Goal: Transaction & Acquisition: Purchase product/service

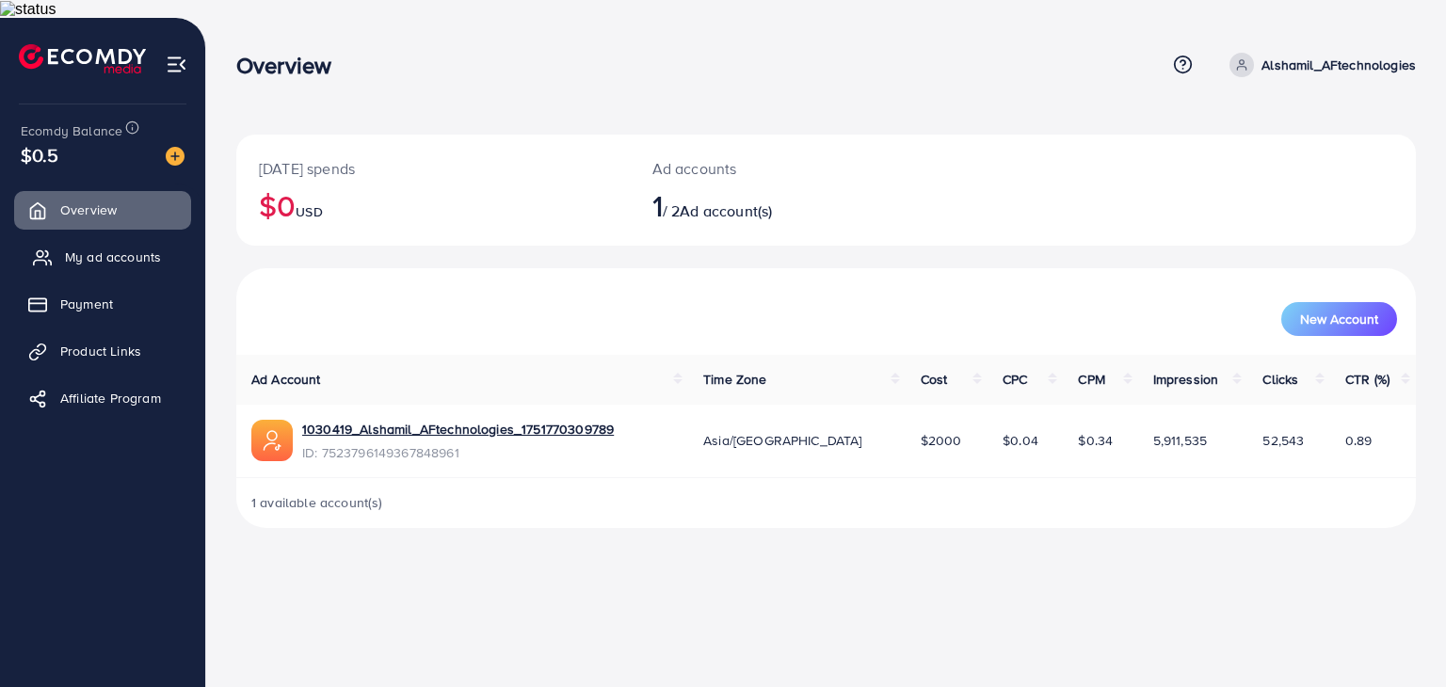
click at [146, 248] on span "My ad accounts" at bounding box center [113, 257] width 96 height 19
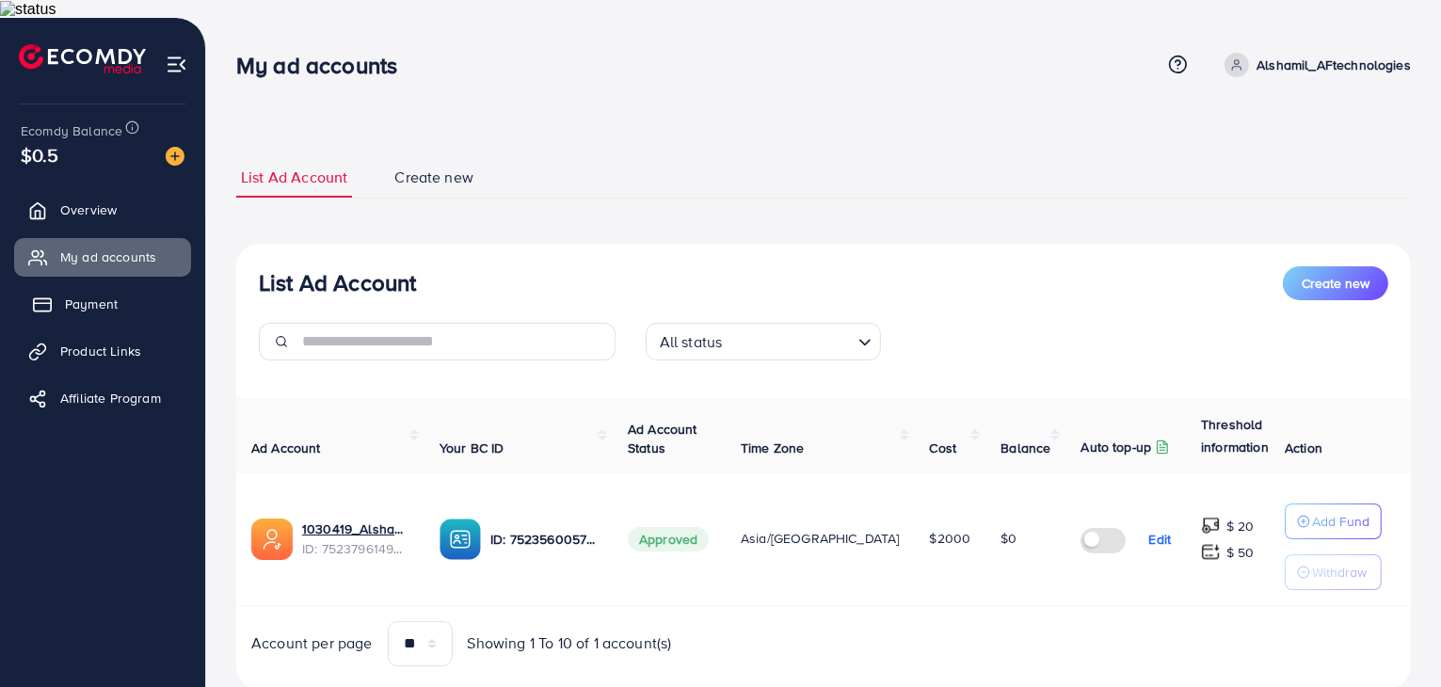
click at [127, 285] on link "Payment" at bounding box center [102, 304] width 177 height 38
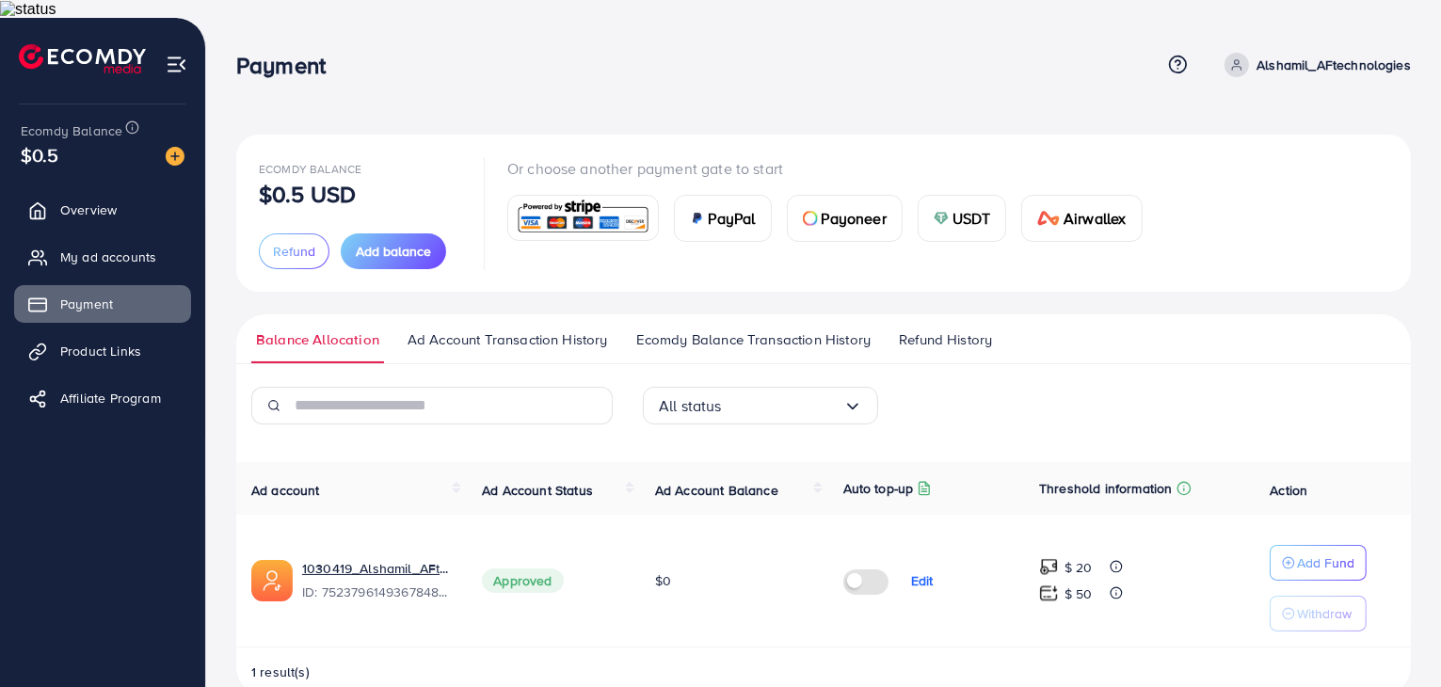
click at [550, 204] on img at bounding box center [583, 218] width 138 height 40
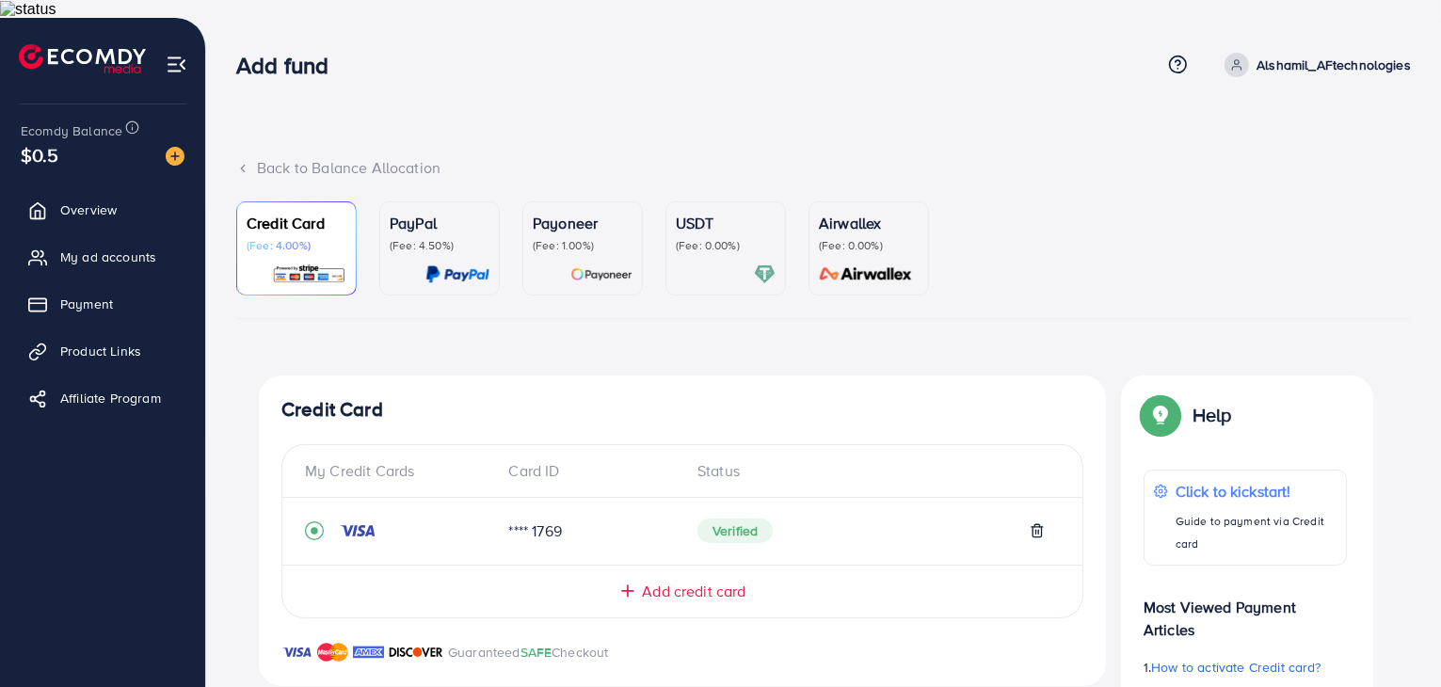
scroll to position [446, 0]
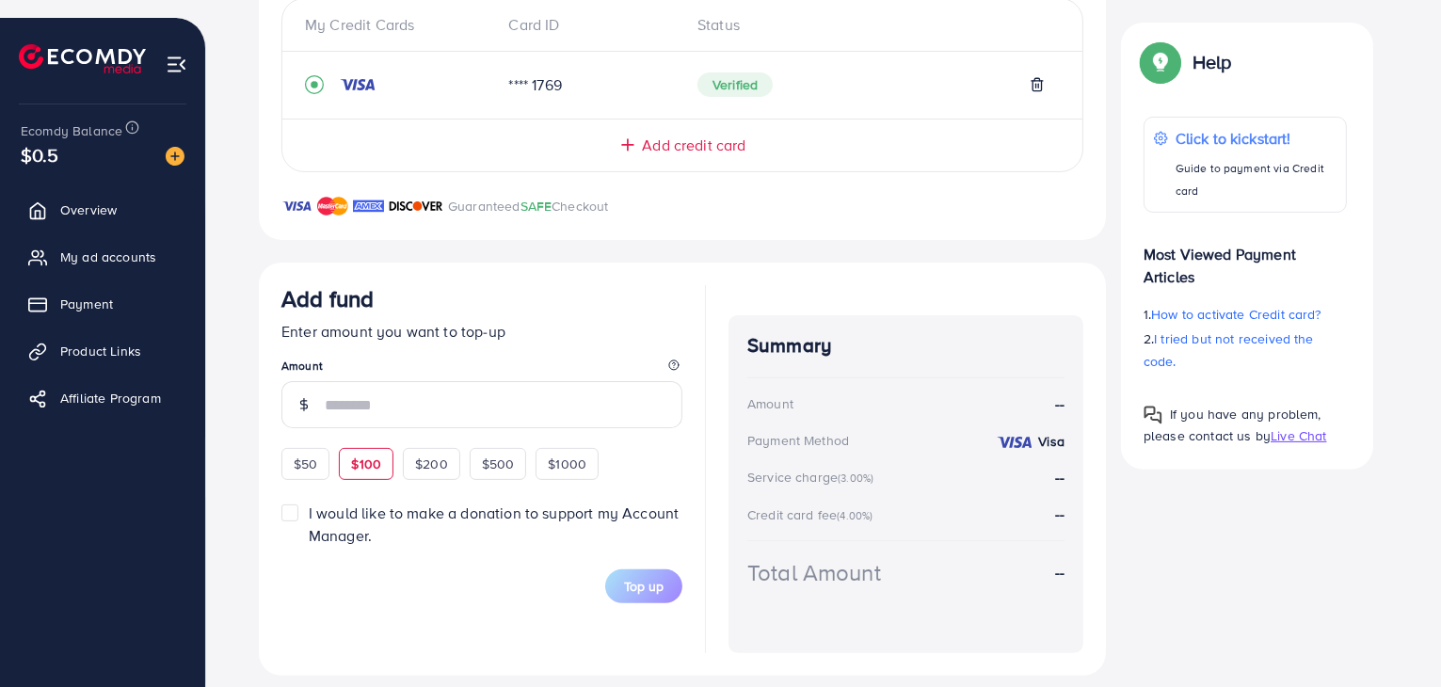
click at [377, 441] on div "Add fund Enter amount you want to top-up Amount $50 $100 $200 $500 $1000" at bounding box center [481, 382] width 401 height 195
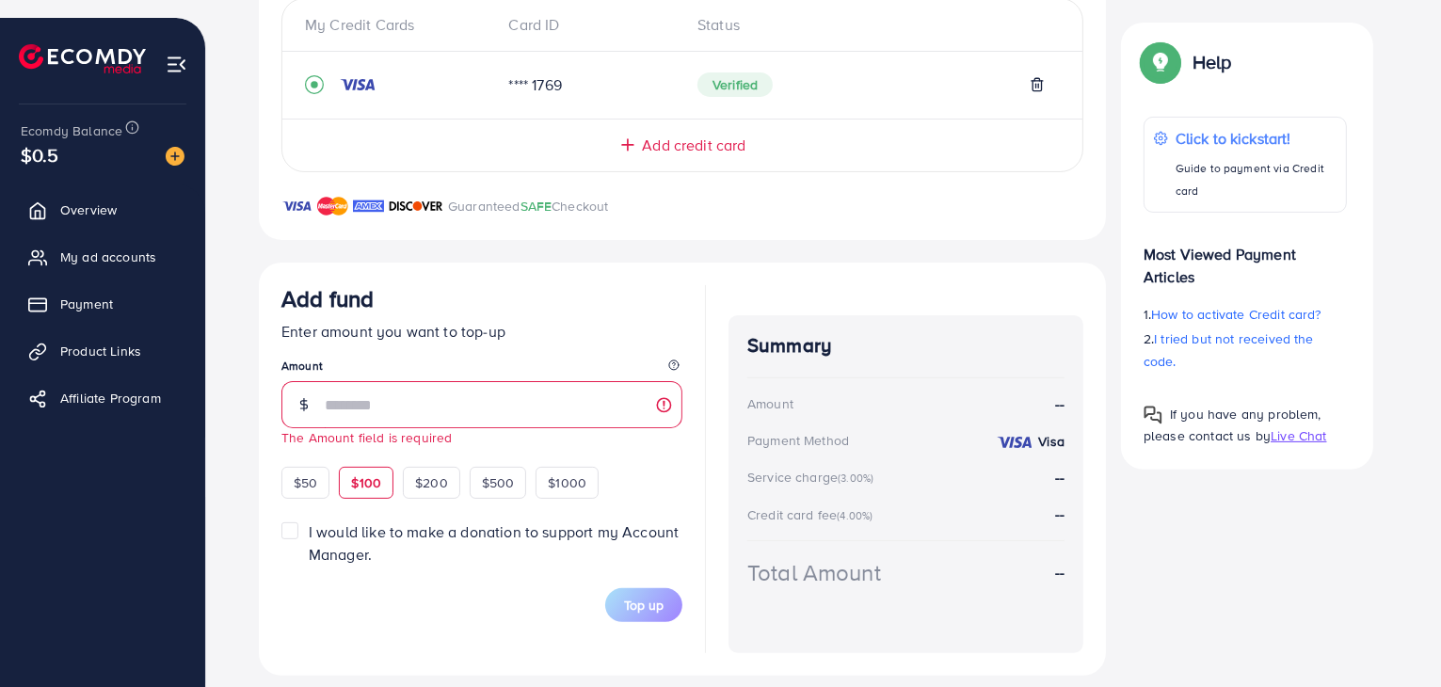
click at [373, 473] on span "$100" at bounding box center [366, 482] width 30 height 19
type input "***"
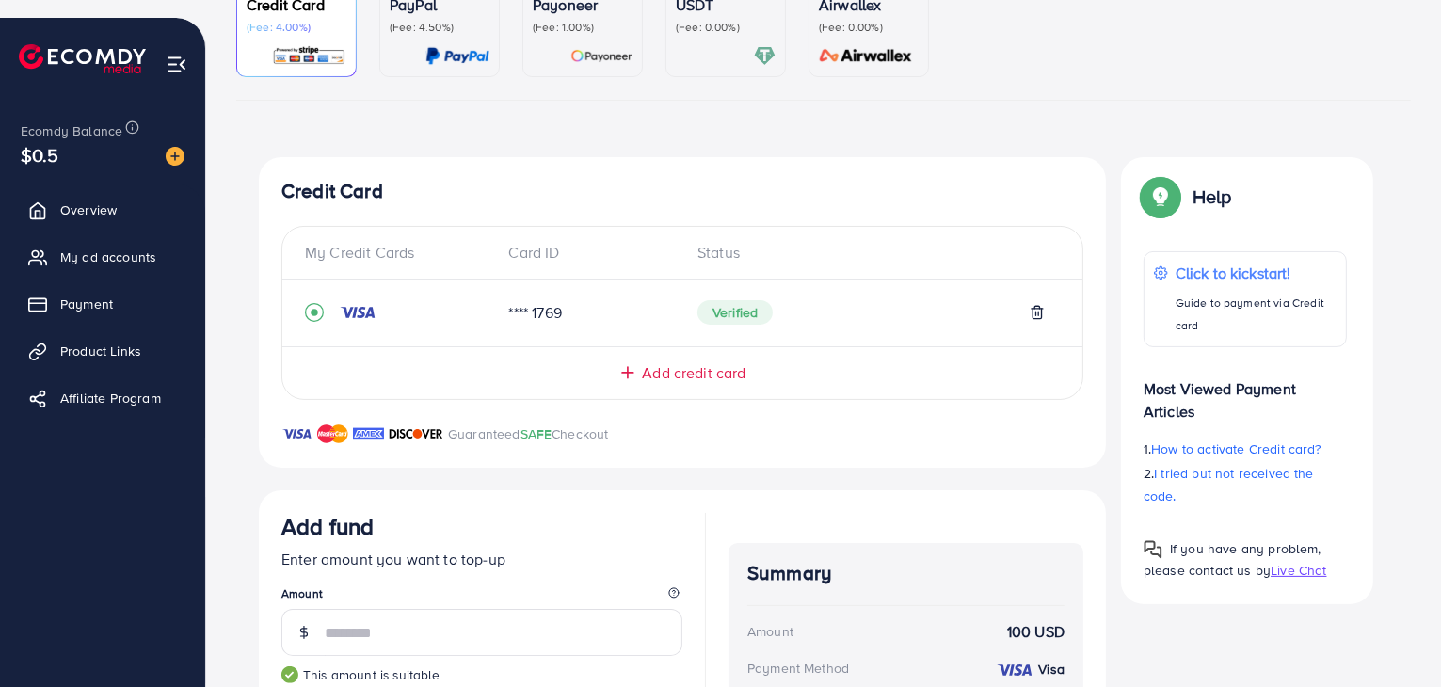
scroll to position [70, 0]
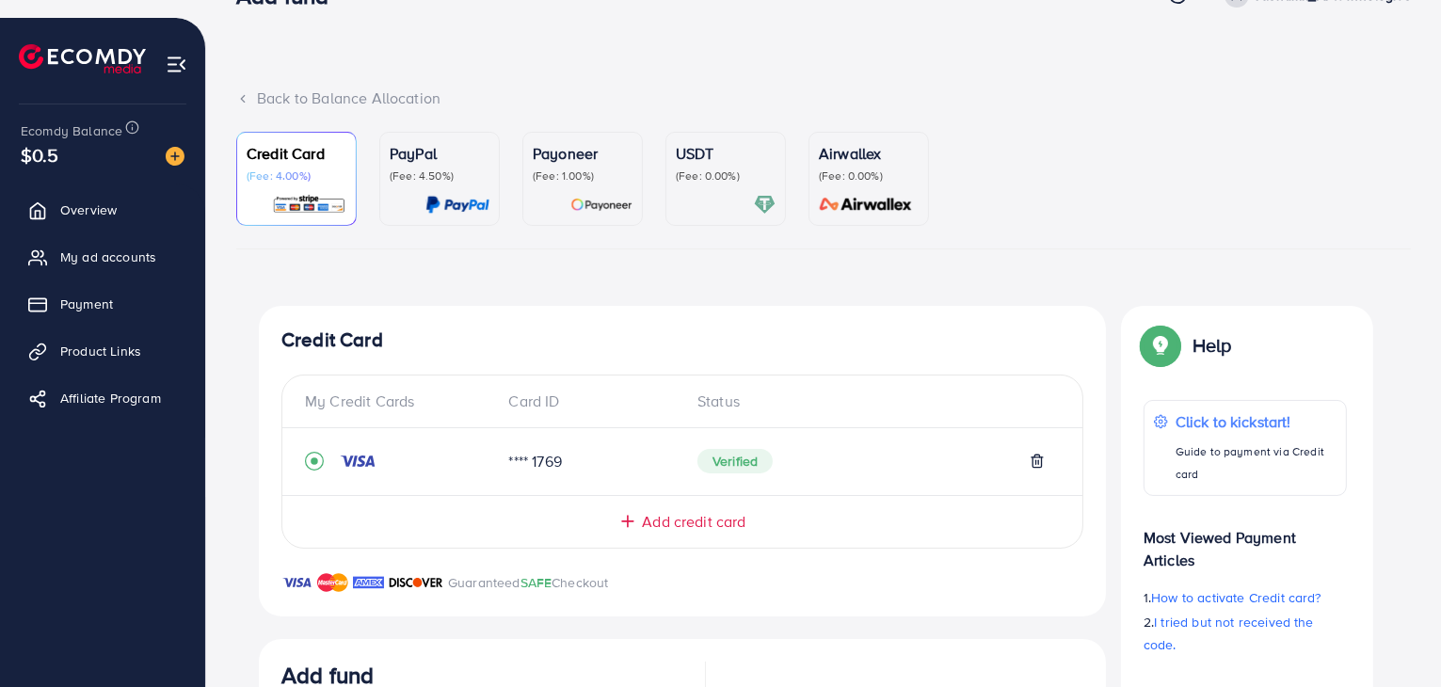
click at [712, 167] on div "USDT (Fee: 0.00%)" at bounding box center [726, 178] width 100 height 73
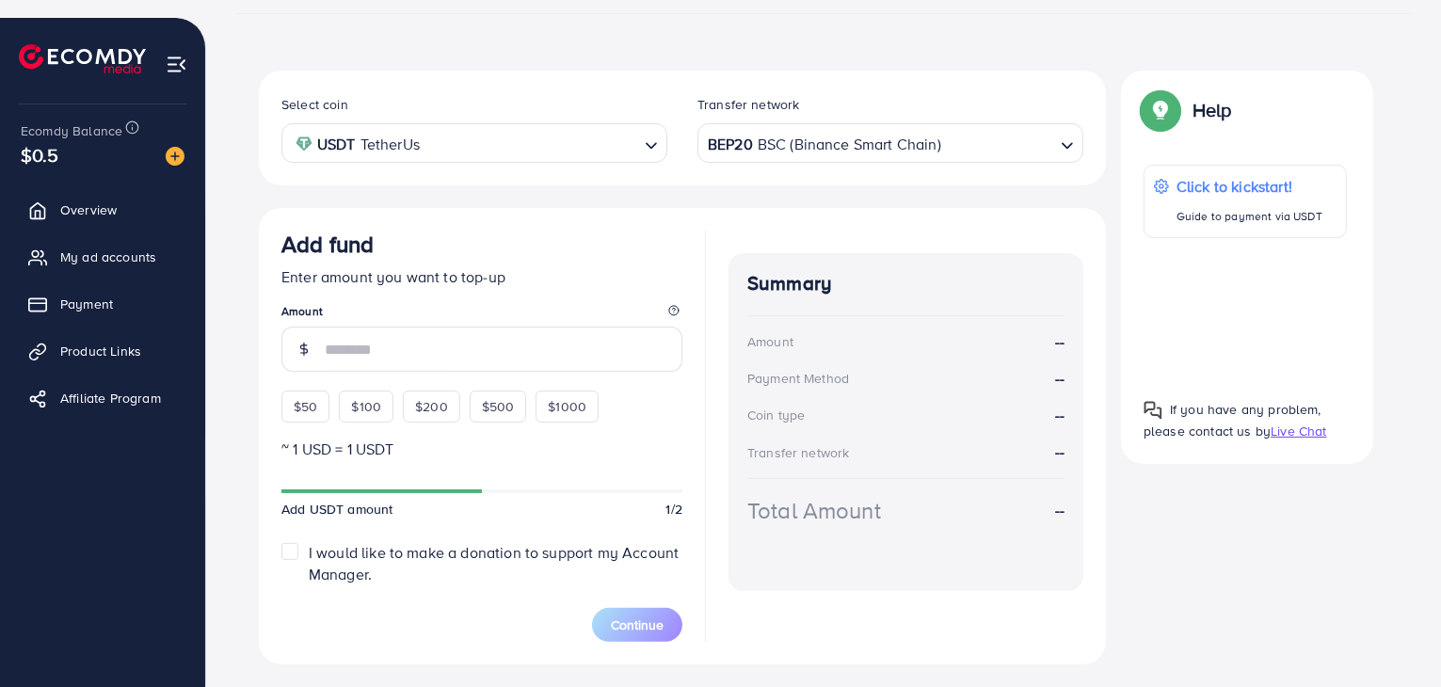
scroll to position [331, 0]
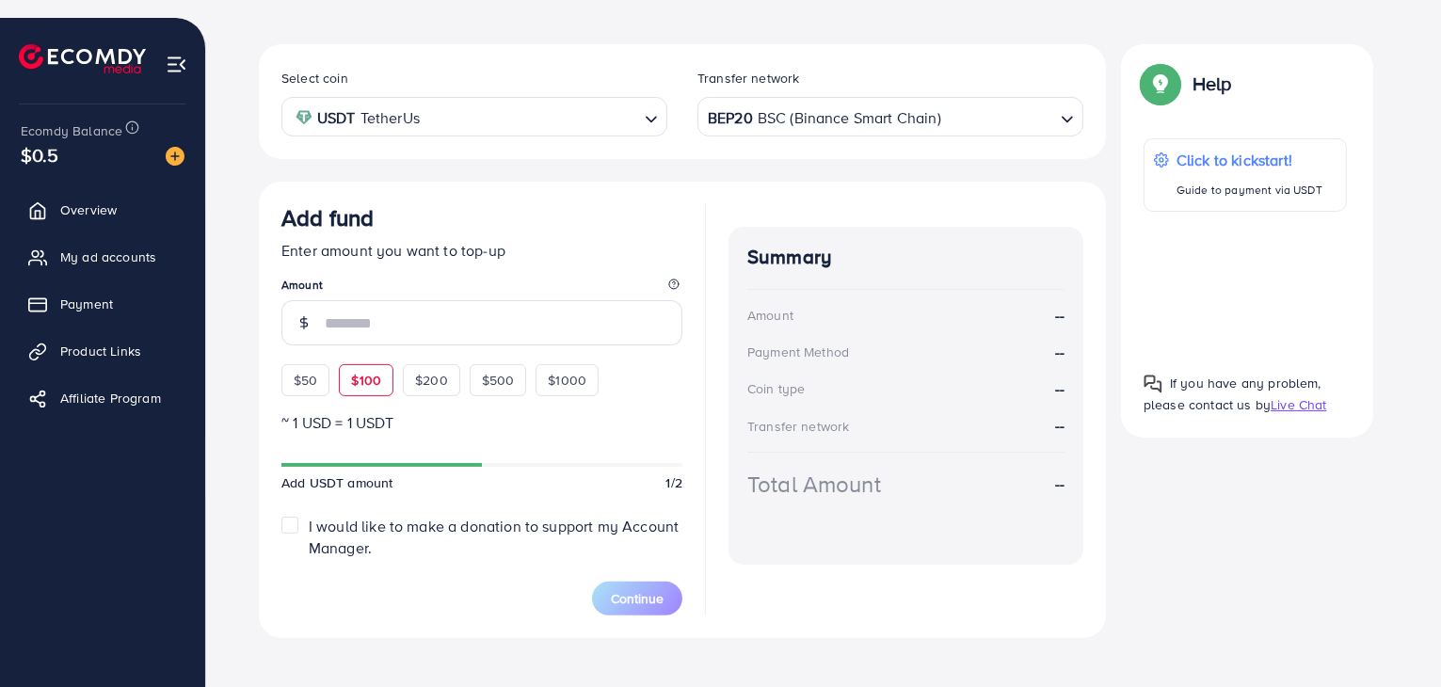
click at [374, 371] on span "$100" at bounding box center [366, 380] width 30 height 19
type input "***"
